Goal: Use online tool/utility: Utilize a website feature to perform a specific function

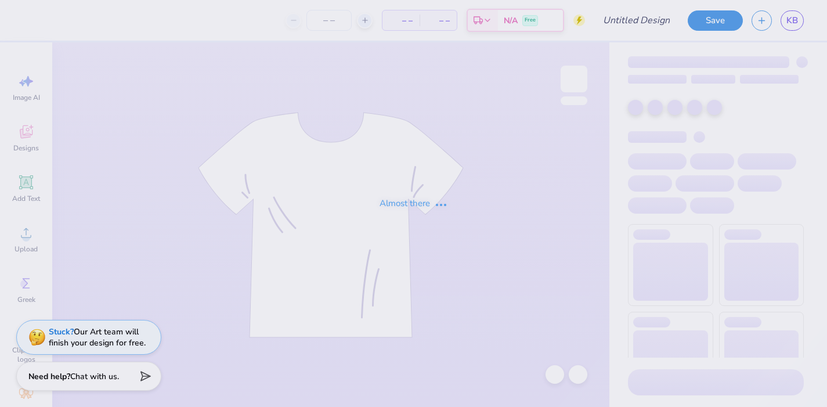
type input "Hoops for Halos Option 2"
type input "50"
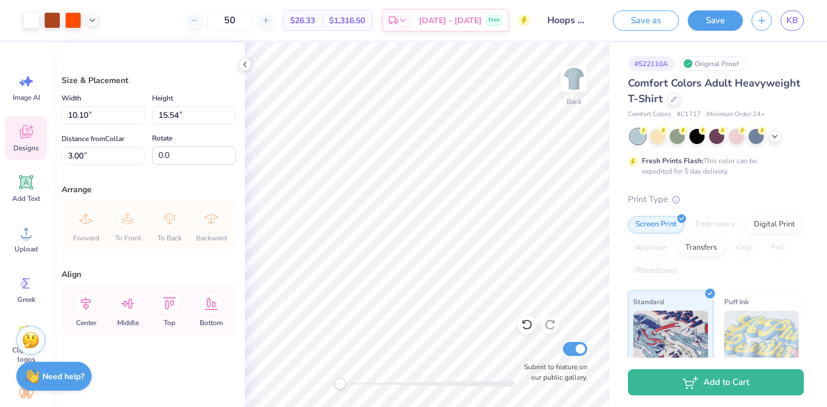
click at [26, 129] on icon at bounding box center [26, 131] width 13 height 13
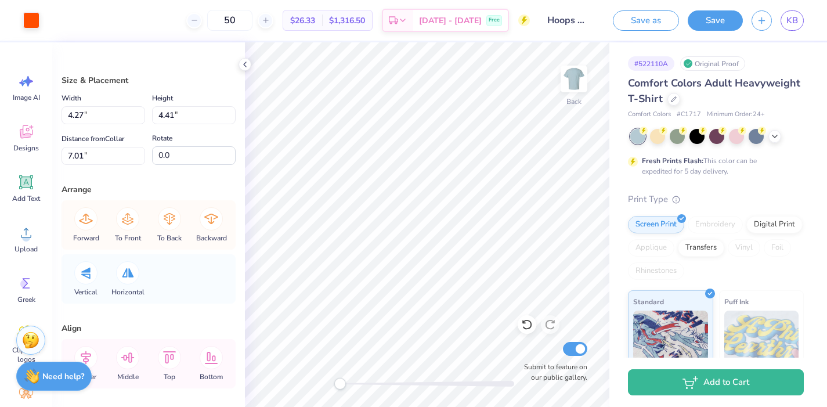
type input "7.21"
type input "3.50"
type input "9.22"
type input "1.81"
type input "1.50"
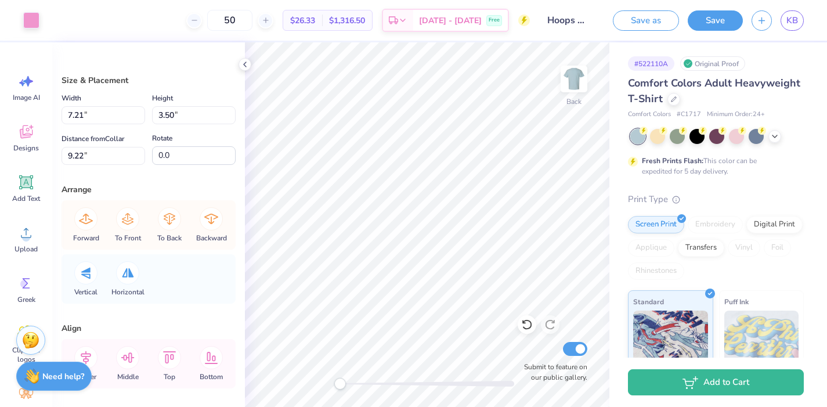
type input "7.20"
type input "4.27"
type input "4.41"
type input "7.01"
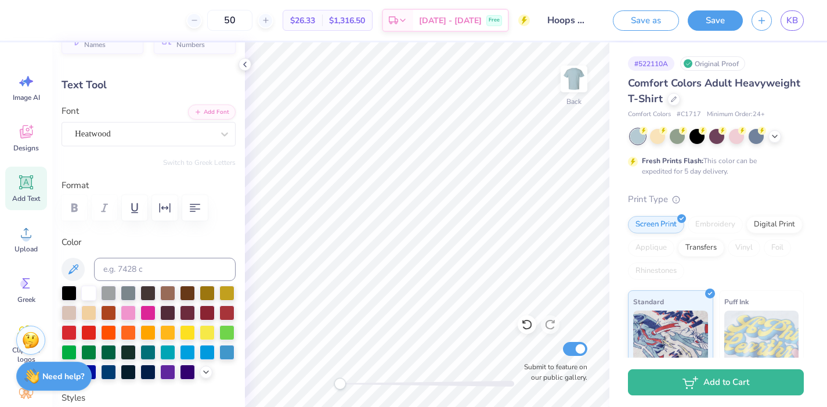
scroll to position [31, 0]
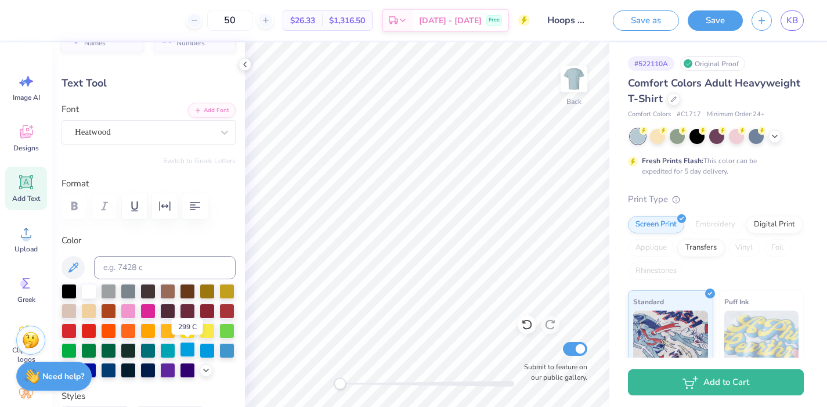
click at [185, 346] on div at bounding box center [187, 349] width 15 height 15
click at [225, 350] on div at bounding box center [226, 349] width 15 height 15
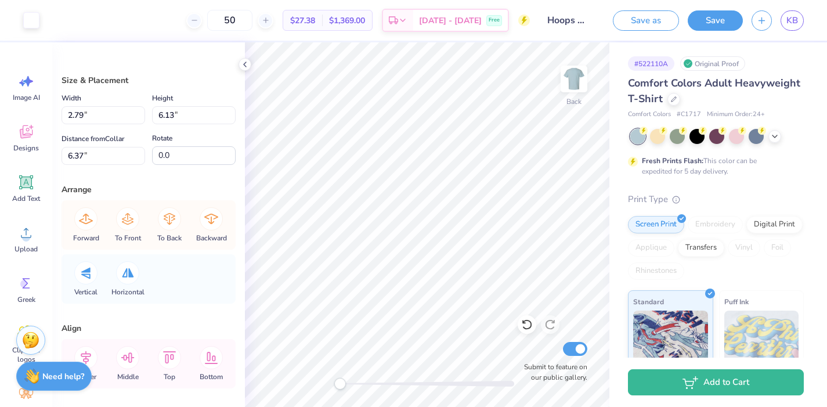
type input "4.27"
type input "4.41"
type input "7.01"
click at [28, 19] on div at bounding box center [31, 19] width 16 height 16
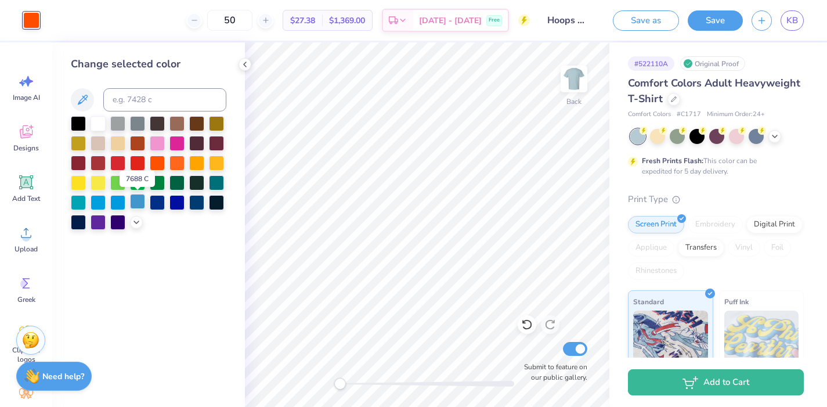
click at [137, 204] on div at bounding box center [137, 201] width 15 height 15
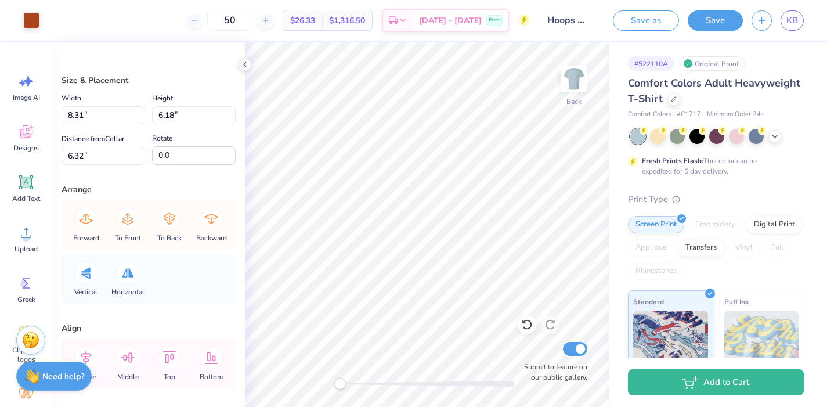
type input "7.21"
type input "3.50"
type input "9.22"
click at [36, 21] on div at bounding box center [31, 19] width 16 height 16
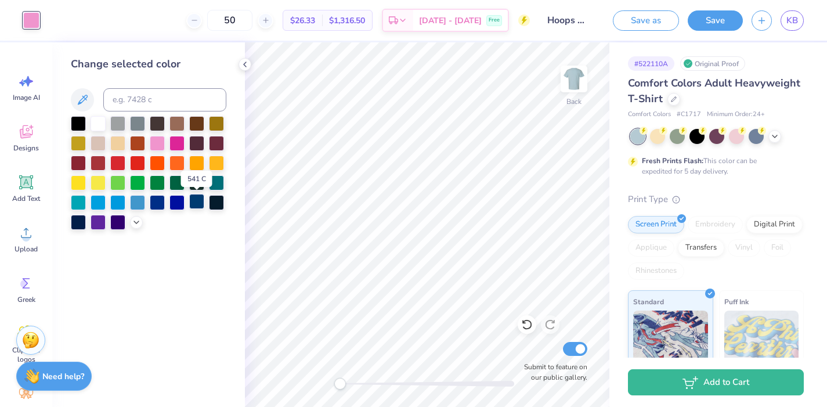
click at [199, 204] on div at bounding box center [196, 201] width 15 height 15
